Goal: Find specific page/section: Find specific page/section

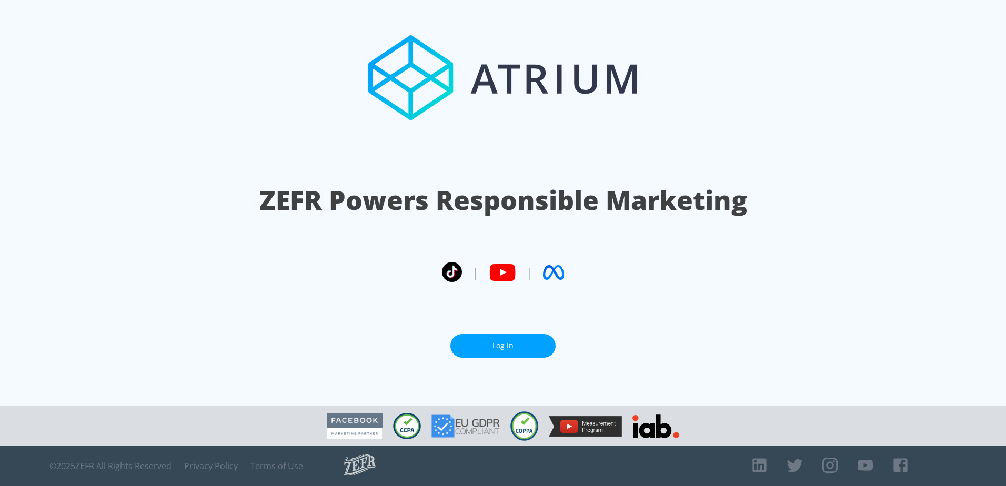
click at [495, 344] on link "Log In" at bounding box center [503, 346] width 105 height 24
click at [517, 354] on section "ZEFR Powers Responsible Marketing | | Log In" at bounding box center [503, 203] width 1006 height 406
click at [508, 344] on link "Log In" at bounding box center [503, 346] width 105 height 24
click at [482, 338] on link "Log In" at bounding box center [503, 346] width 105 height 24
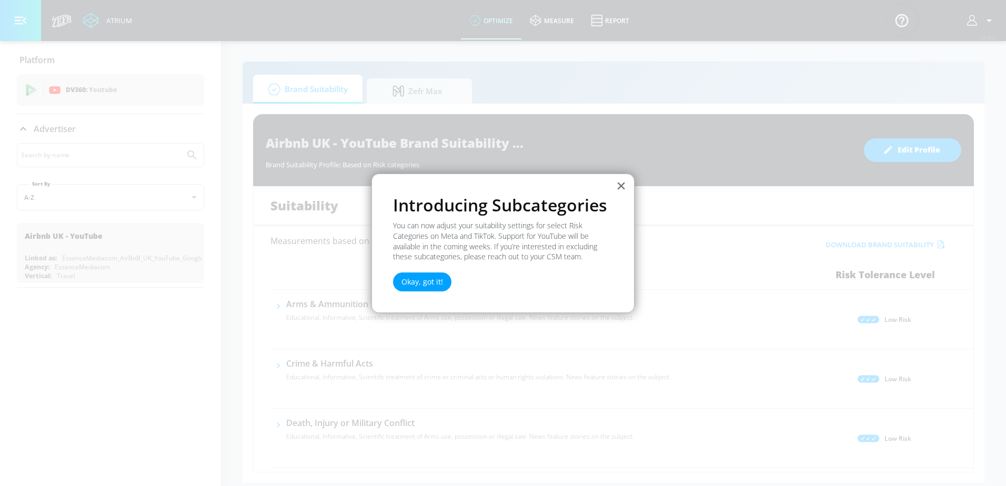
click at [451, 278] on div "Okay, got it!" at bounding box center [422, 279] width 58 height 24
click at [428, 278] on button "Okay, got it!" at bounding box center [422, 282] width 58 height 19
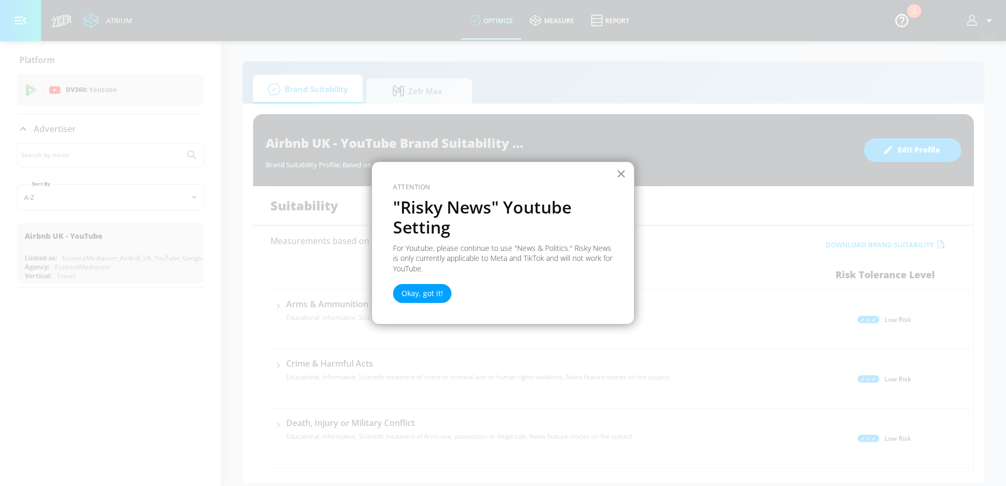
click at [625, 175] on button "×" at bounding box center [621, 173] width 10 height 17
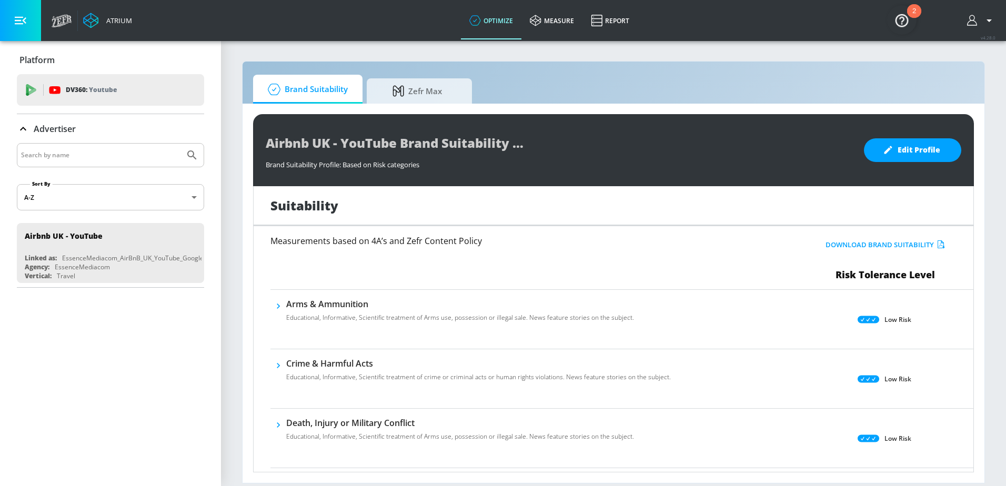
click at [142, 154] on input "Search by name" at bounding box center [100, 155] width 159 height 14
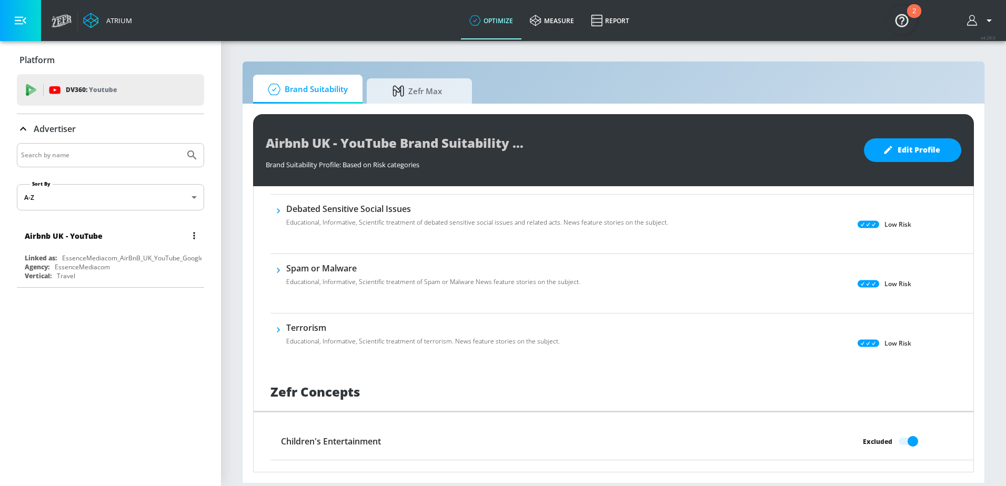
scroll to position [263, 0]
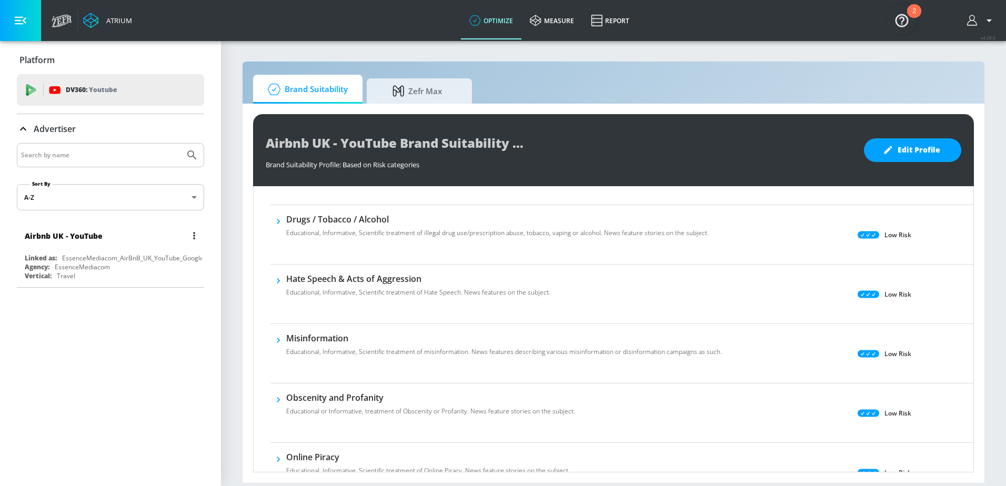
click at [66, 251] on div "Airbnb UK - YouTube Linked as: EssenceMediacom_AirBnB_UK_YouTube_GoogleAds Agen…" at bounding box center [110, 253] width 187 height 60
click at [166, 265] on div "Agency: EssenceMediacom" at bounding box center [113, 267] width 177 height 9
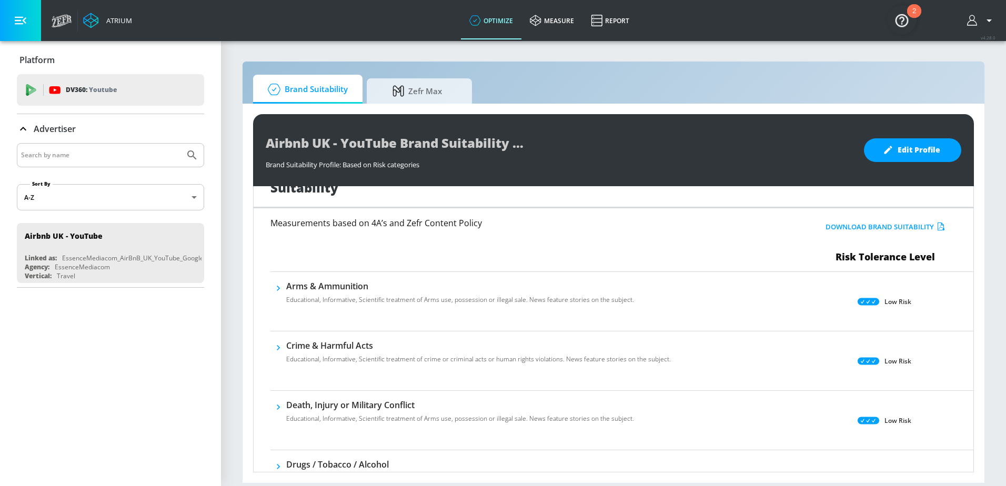
scroll to position [0, 0]
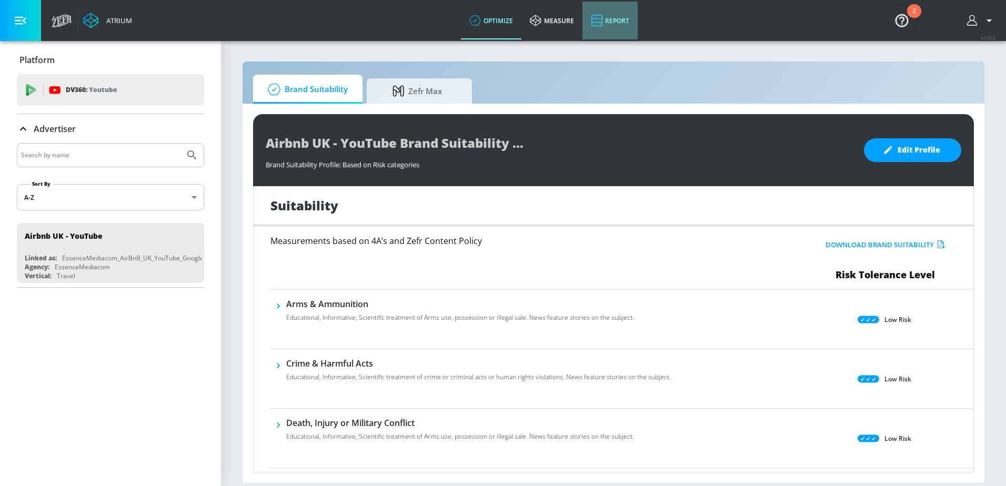
click at [595, 16] on icon at bounding box center [597, 20] width 12 height 13
click at [516, 7] on link "optimize" at bounding box center [491, 21] width 61 height 38
click at [397, 97] on span "Zefr Max" at bounding box center [417, 89] width 80 height 25
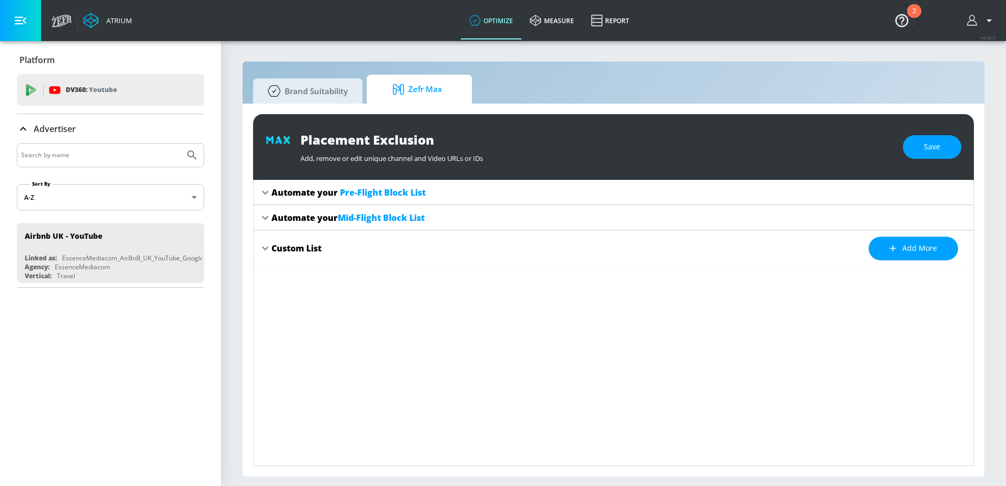
click at [394, 82] on span "Zefr Max" at bounding box center [417, 89] width 80 height 25
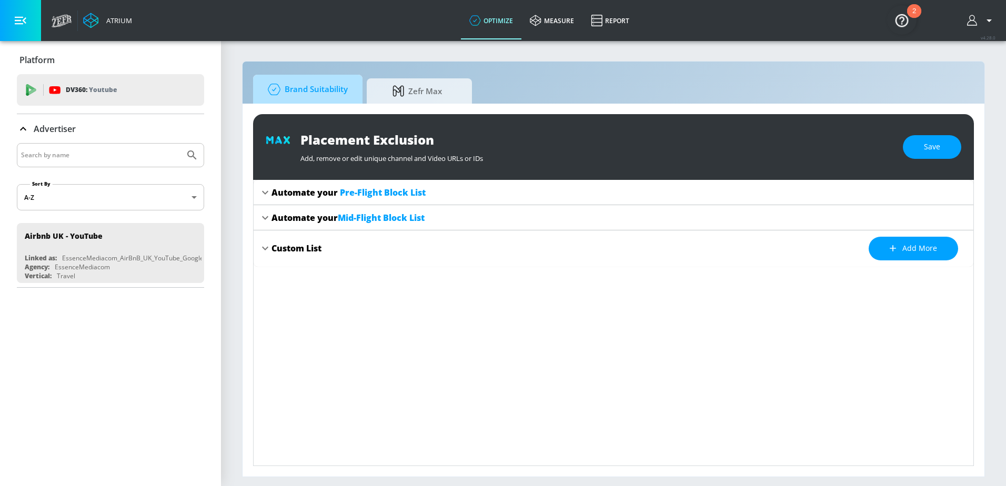
click at [342, 94] on span "Brand Suitability" at bounding box center [306, 89] width 84 height 25
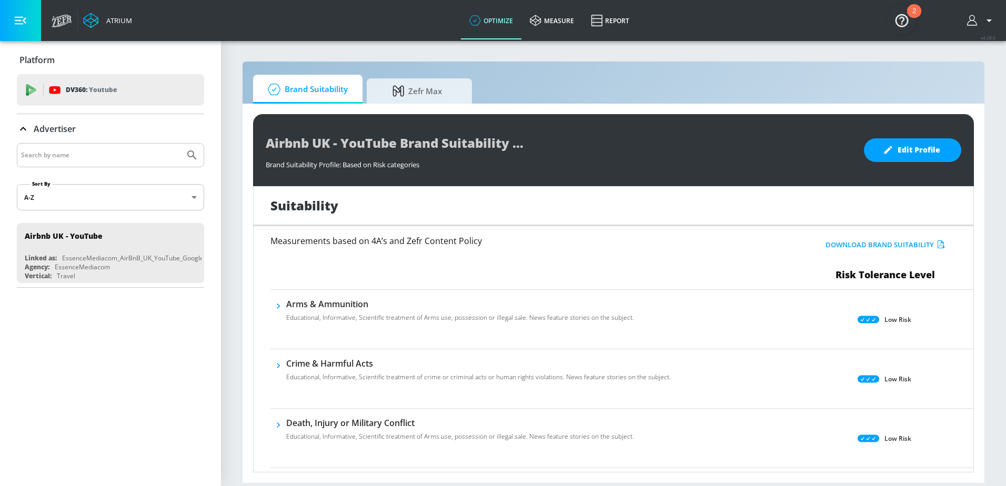
click at [19, 361] on div "Platform DV360: Youtube DV360: Youtube Advertiser Sort By A-Z asc ​ Airbnb UK -…" at bounding box center [110, 263] width 221 height 445
click at [537, 27] on link "measure" at bounding box center [552, 21] width 61 height 38
